Goal: Transaction & Acquisition: Subscribe to service/newsletter

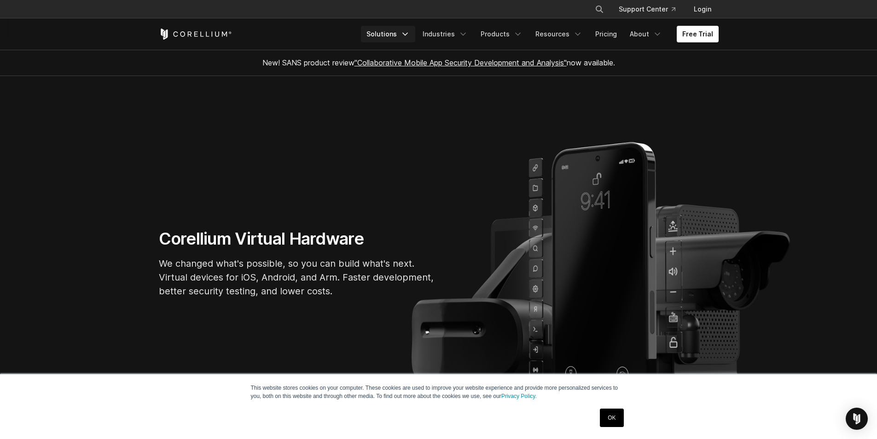
click at [410, 33] on icon "Navigation Menu" at bounding box center [404, 33] width 9 height 9
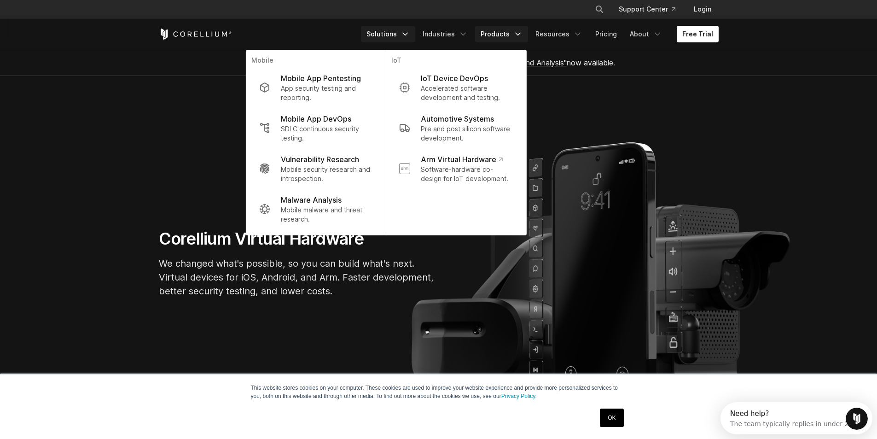
click at [512, 36] on link "Products" at bounding box center [501, 34] width 53 height 17
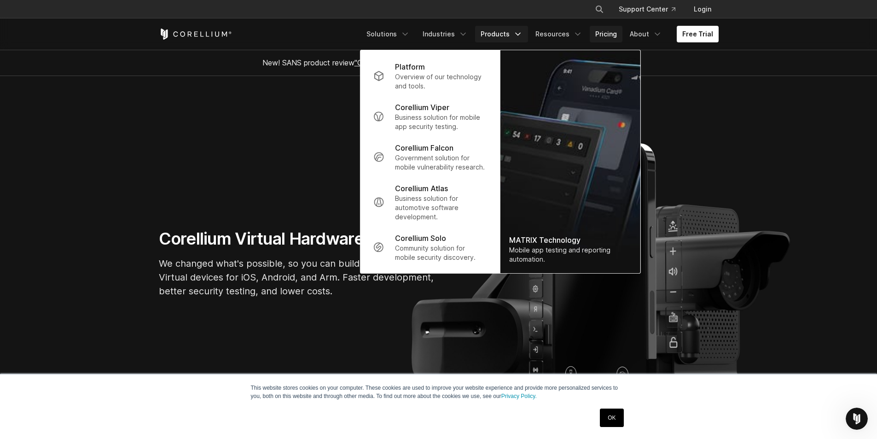
click at [611, 38] on link "Pricing" at bounding box center [606, 34] width 33 height 17
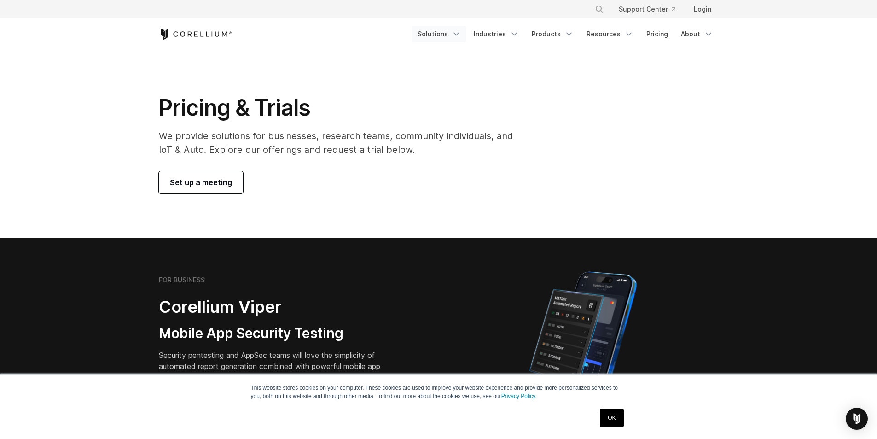
click at [446, 33] on link "Solutions" at bounding box center [439, 34] width 54 height 17
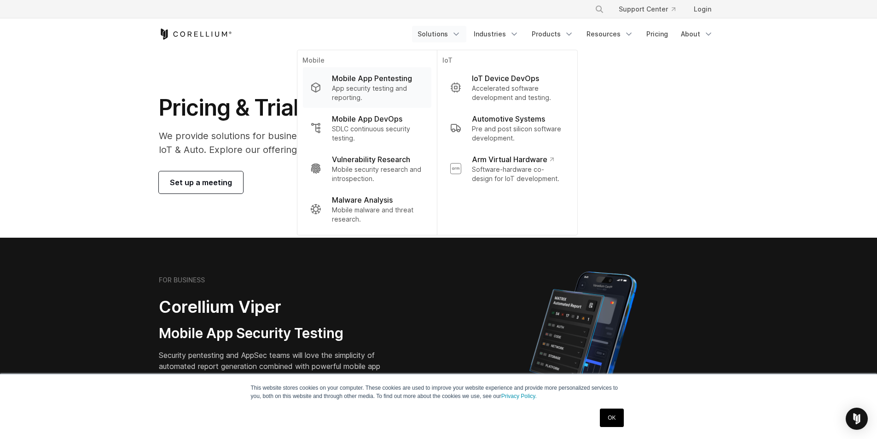
click at [363, 83] on p "Mobile App Pentesting" at bounding box center [372, 78] width 80 height 11
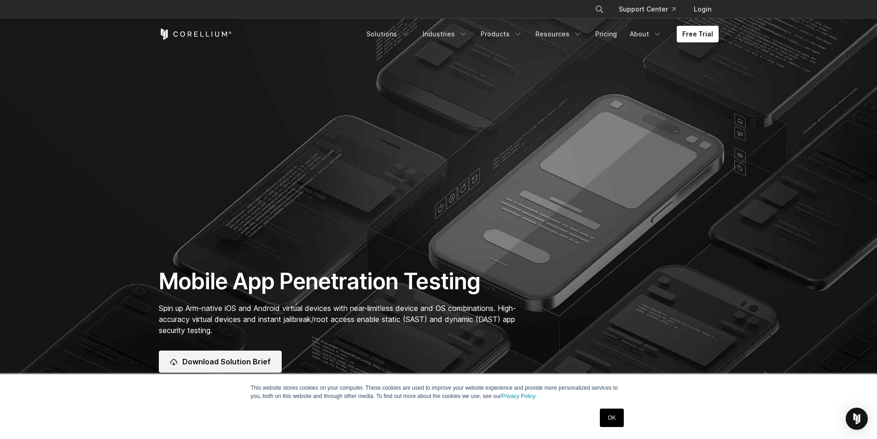
click at [245, 360] on span "Download Solution Brief" at bounding box center [226, 361] width 88 height 11
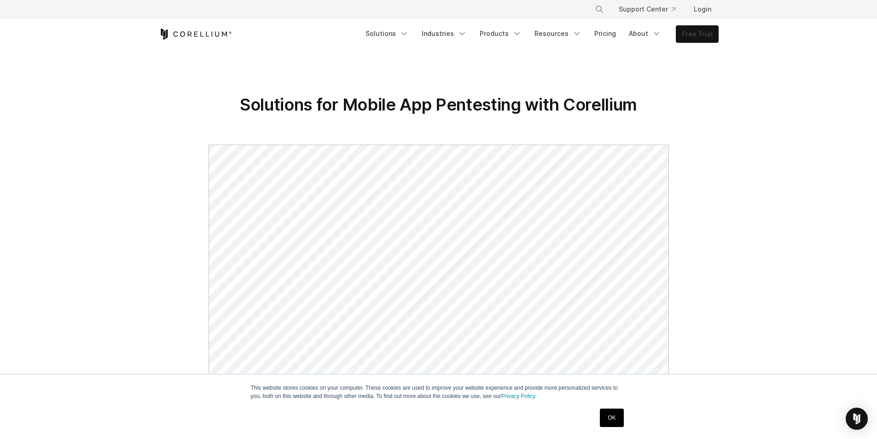
click at [693, 29] on link "Free Trial" at bounding box center [697, 34] width 42 height 17
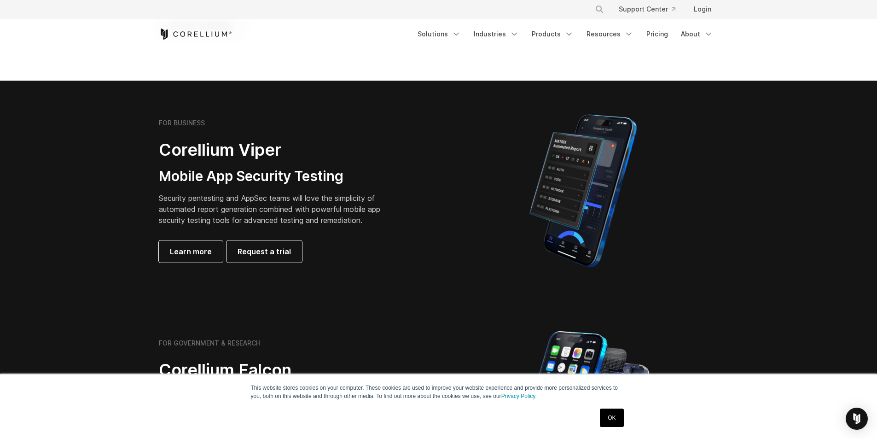
scroll to position [184, 0]
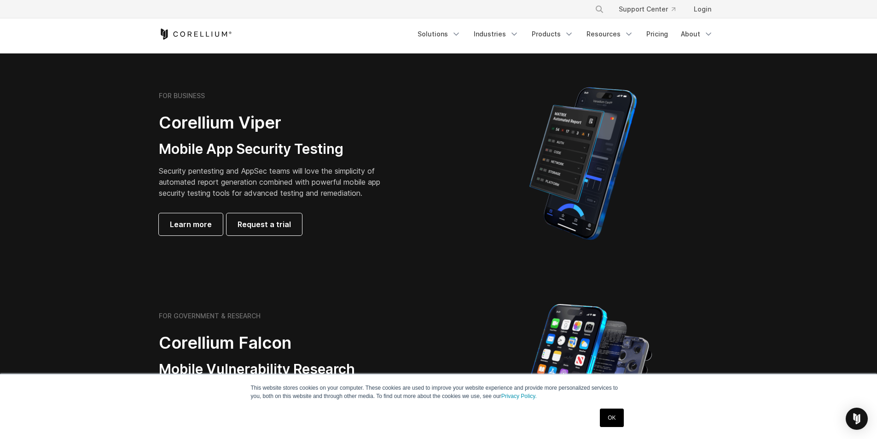
click at [619, 418] on link "OK" at bounding box center [611, 417] width 23 height 18
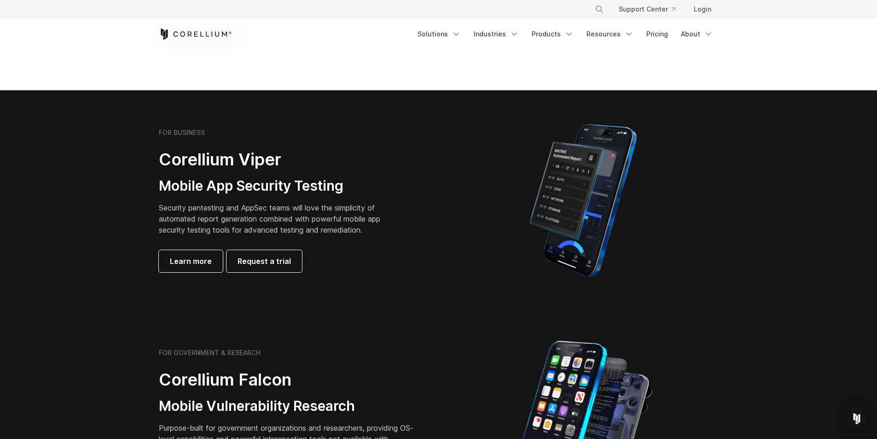
scroll to position [138, 0]
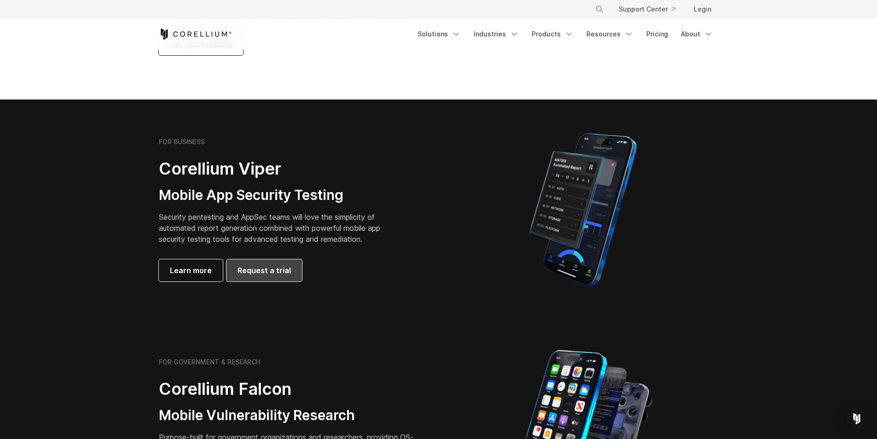
click at [278, 272] on span "Request a trial" at bounding box center [263, 270] width 53 height 11
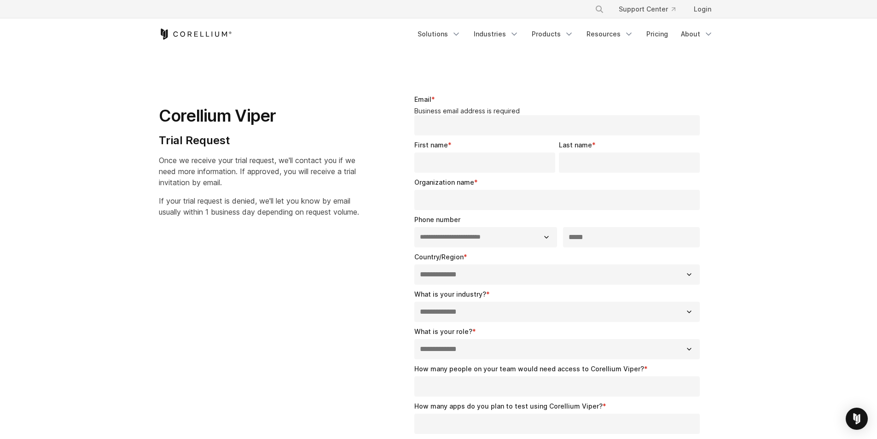
select select "**"
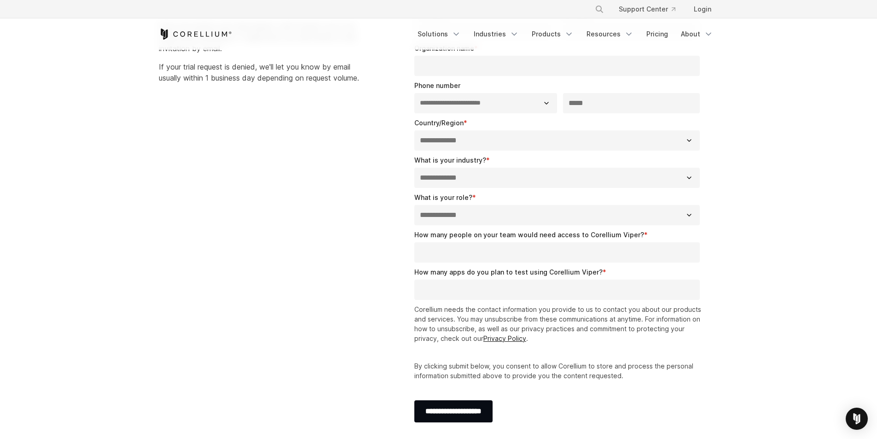
scroll to position [276, 0]
